Goal: Use online tool/utility: Utilize a website feature to perform a specific function

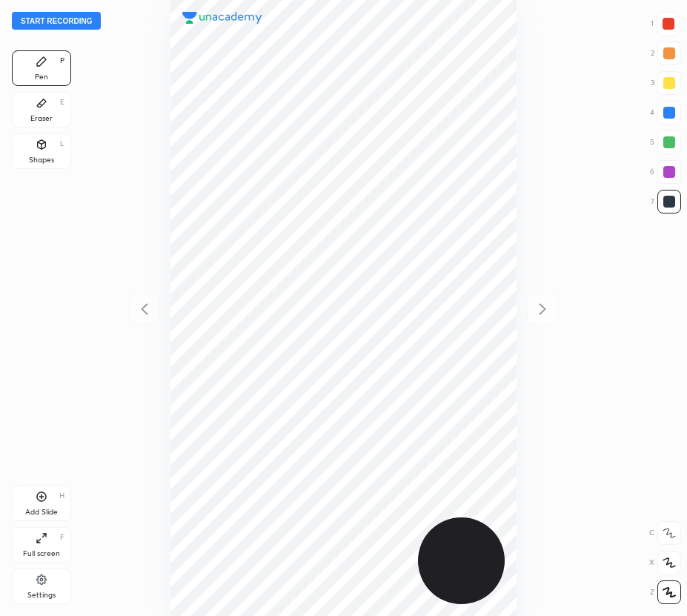
scroll to position [616, 450]
click at [59, 21] on button "Start recording" at bounding box center [56, 21] width 89 height 18
click at [50, 111] on div "Eraser E" at bounding box center [41, 110] width 59 height 36
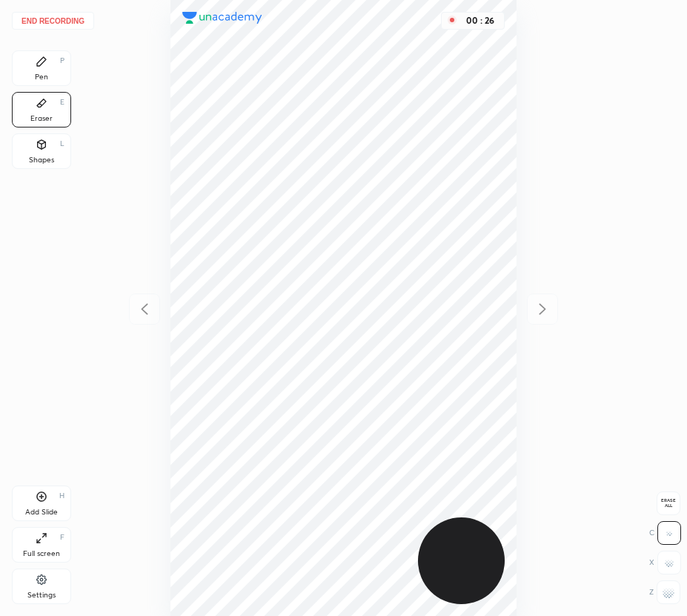
drag, startPoint x: 42, startPoint y: 70, endPoint x: 143, endPoint y: 140, distance: 122.5
click at [51, 77] on div "Pen P" at bounding box center [41, 68] width 59 height 36
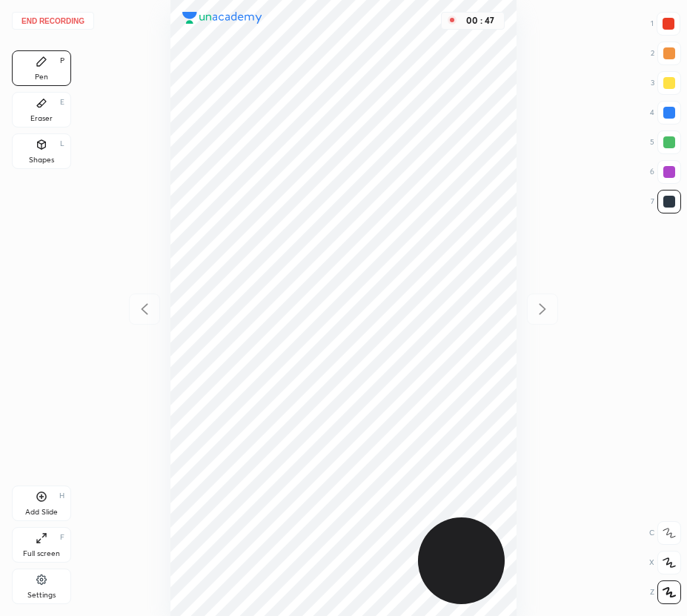
drag, startPoint x: 674, startPoint y: 142, endPoint x: 586, endPoint y: 141, distance: 88.2
click at [671, 142] on div at bounding box center [669, 142] width 12 height 12
click at [667, 20] on div at bounding box center [669, 24] width 12 height 12
click at [38, 500] on icon at bounding box center [42, 497] width 10 height 10
click at [147, 312] on icon at bounding box center [145, 309] width 18 height 18
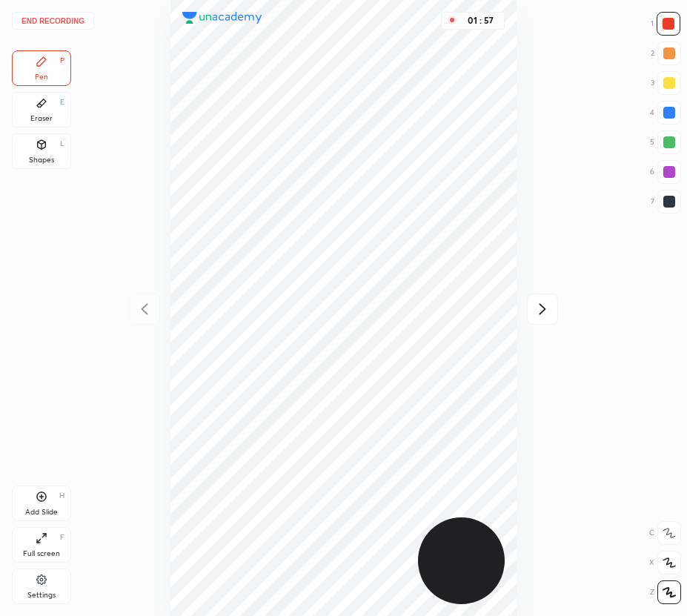
click at [546, 305] on icon at bounding box center [543, 309] width 18 height 18
click at [148, 308] on icon at bounding box center [145, 309] width 18 height 18
click at [542, 301] on icon at bounding box center [543, 309] width 18 height 18
click at [72, 20] on button "End recording" at bounding box center [53, 21] width 82 height 18
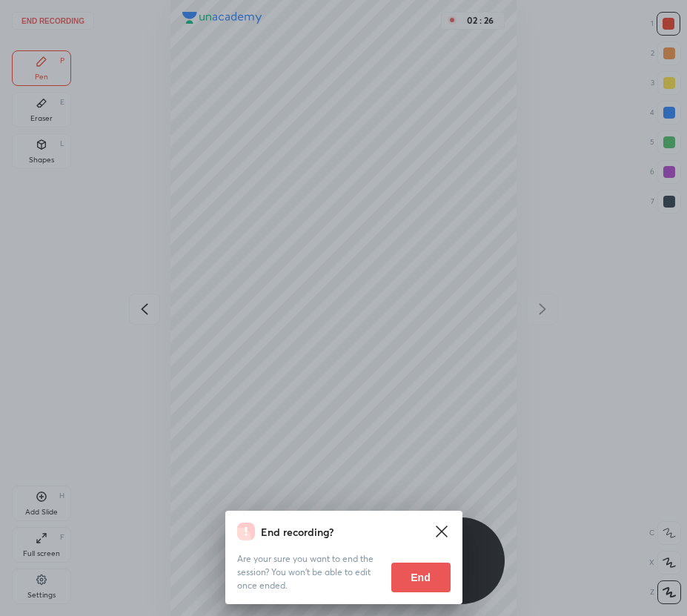
click at [422, 575] on button "End" at bounding box center [420, 578] width 59 height 30
